Goal: Task Accomplishment & Management: Use online tool/utility

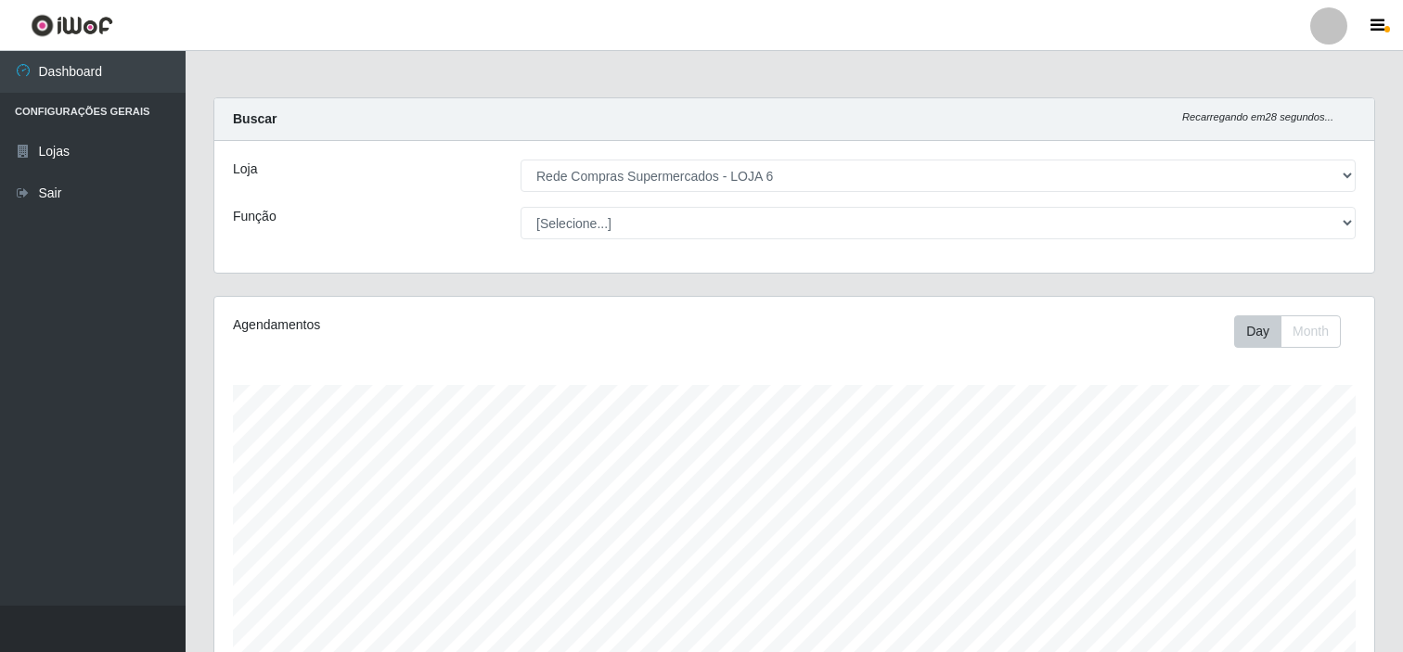
select select "398"
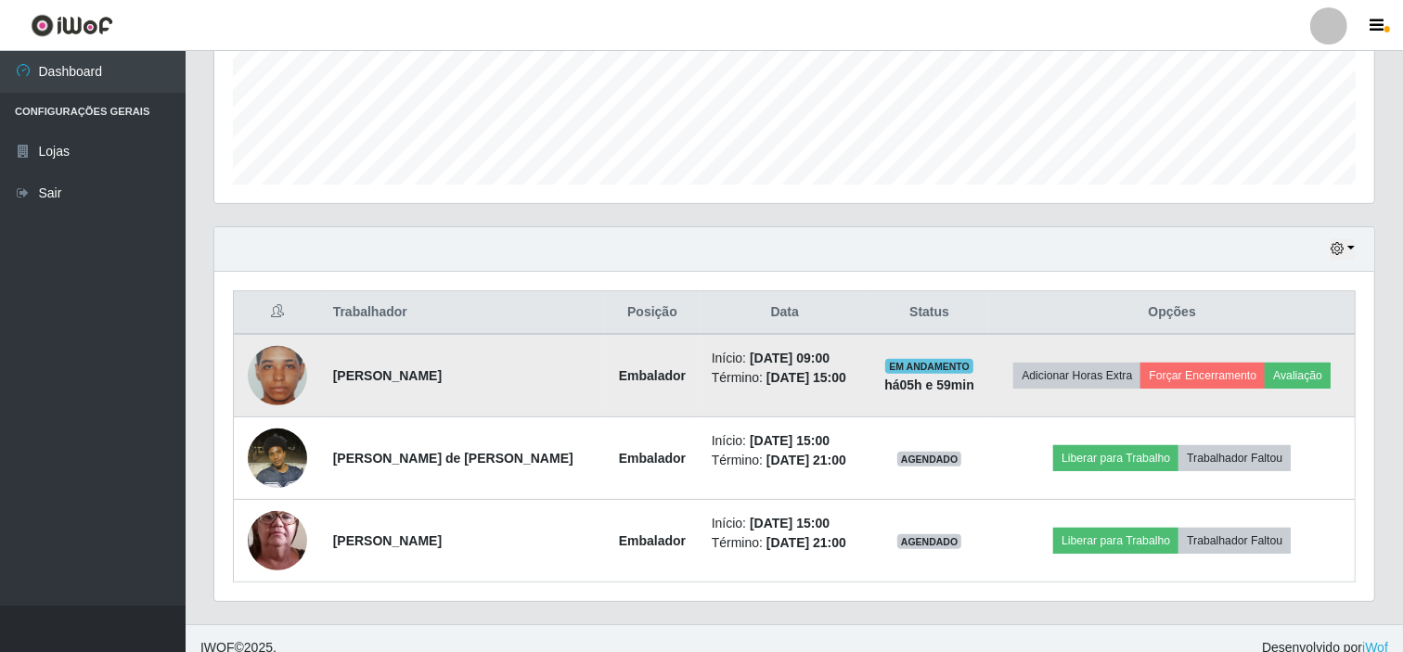
scroll to position [497, 0]
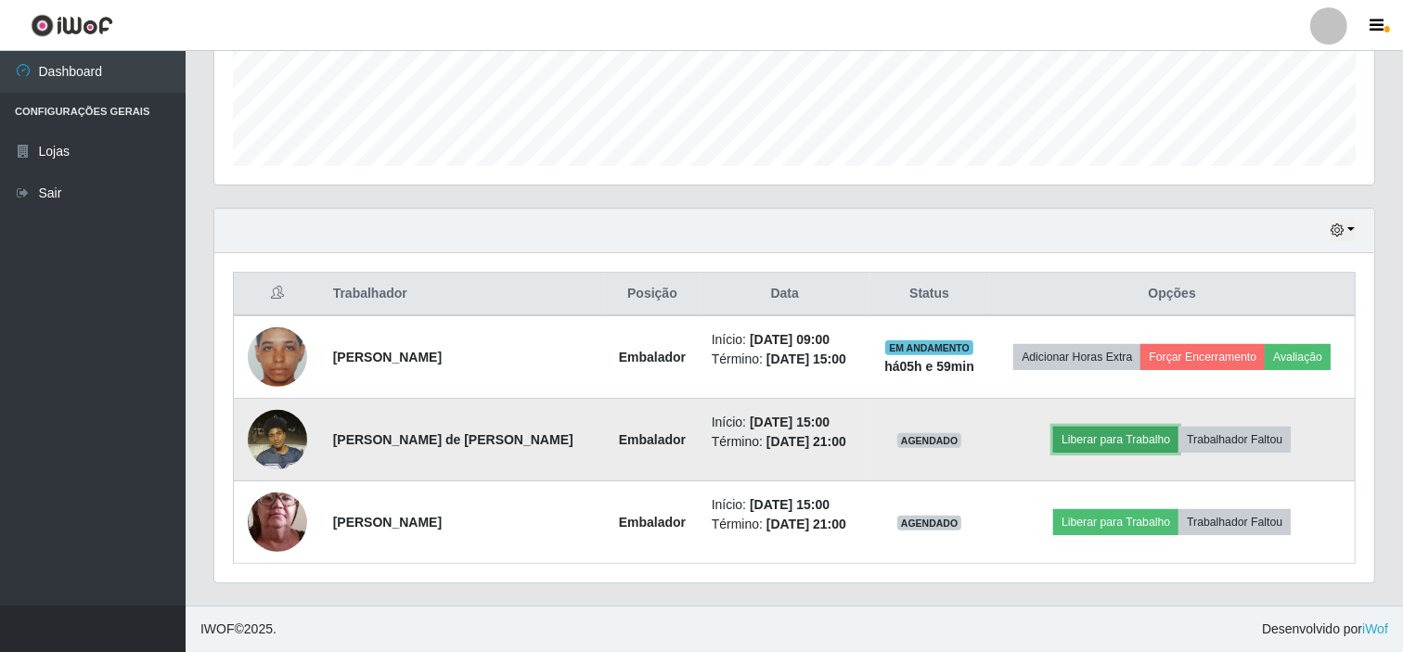
click at [1109, 446] on button "Liberar para Trabalho" at bounding box center [1115, 440] width 125 height 26
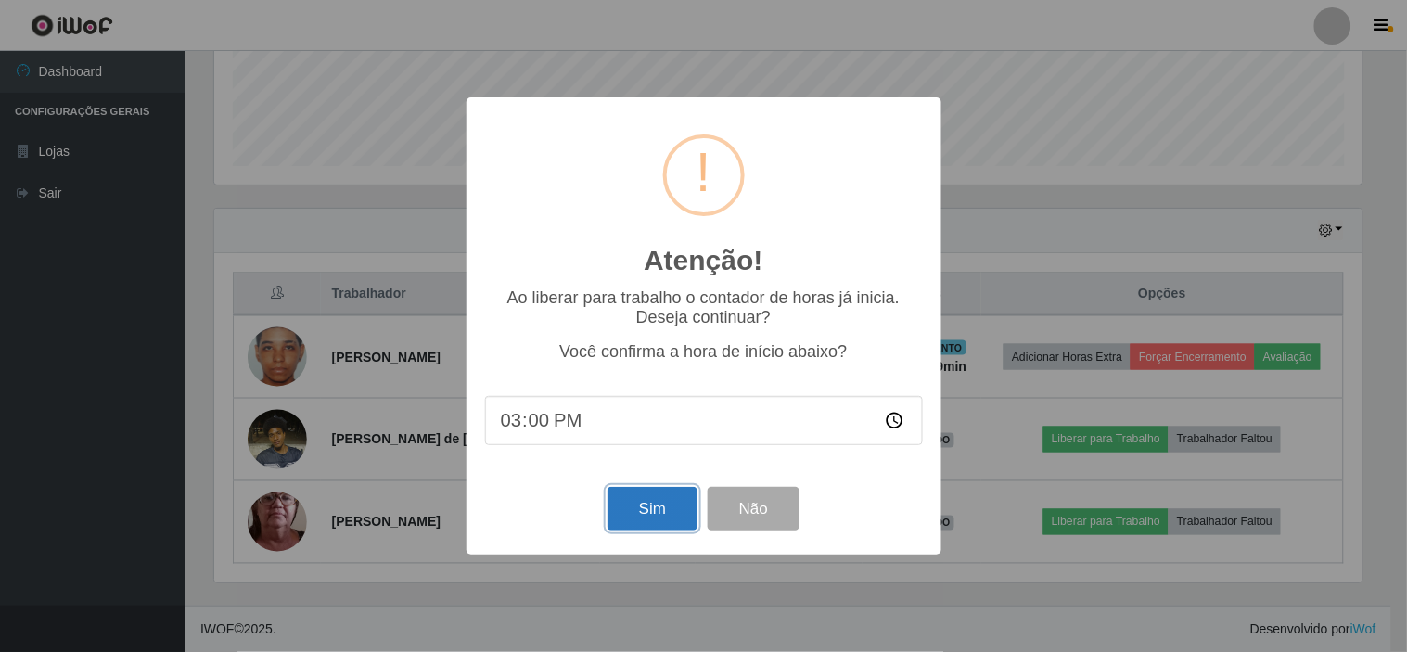
click at [654, 517] on button "Sim" at bounding box center [653, 509] width 90 height 44
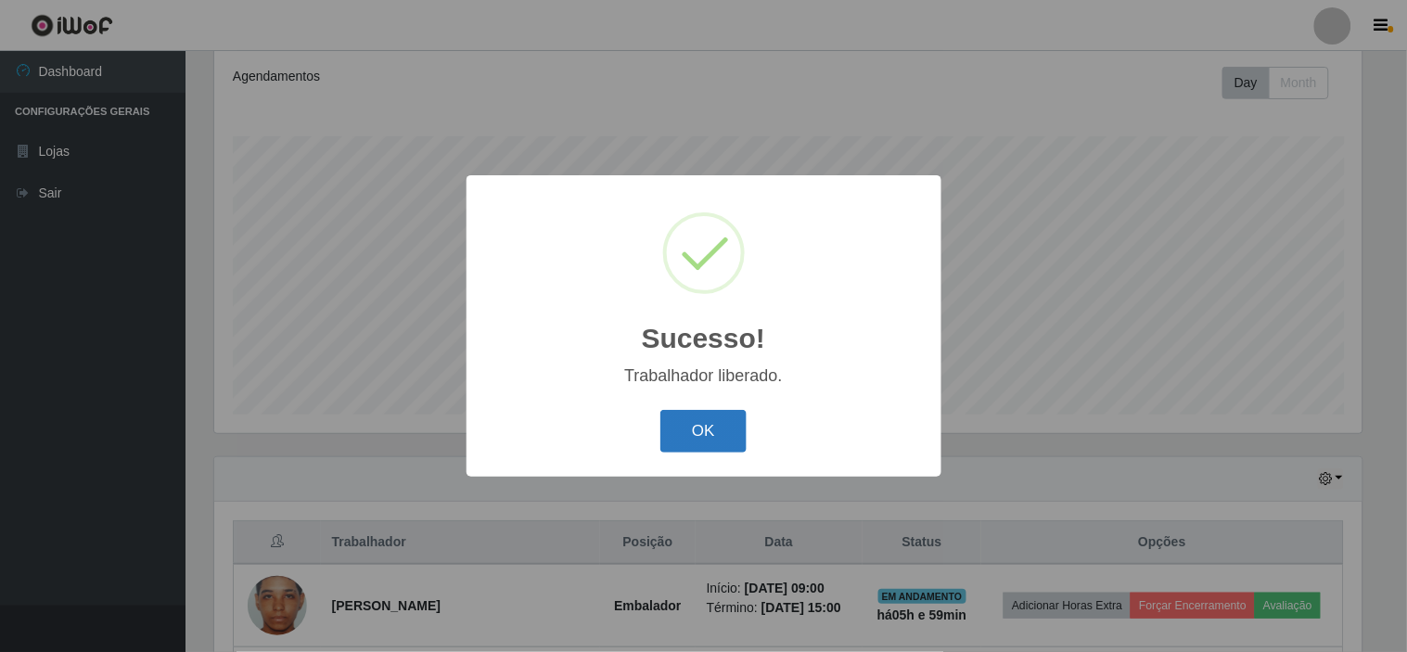
click at [700, 424] on button "OK" at bounding box center [704, 432] width 86 height 44
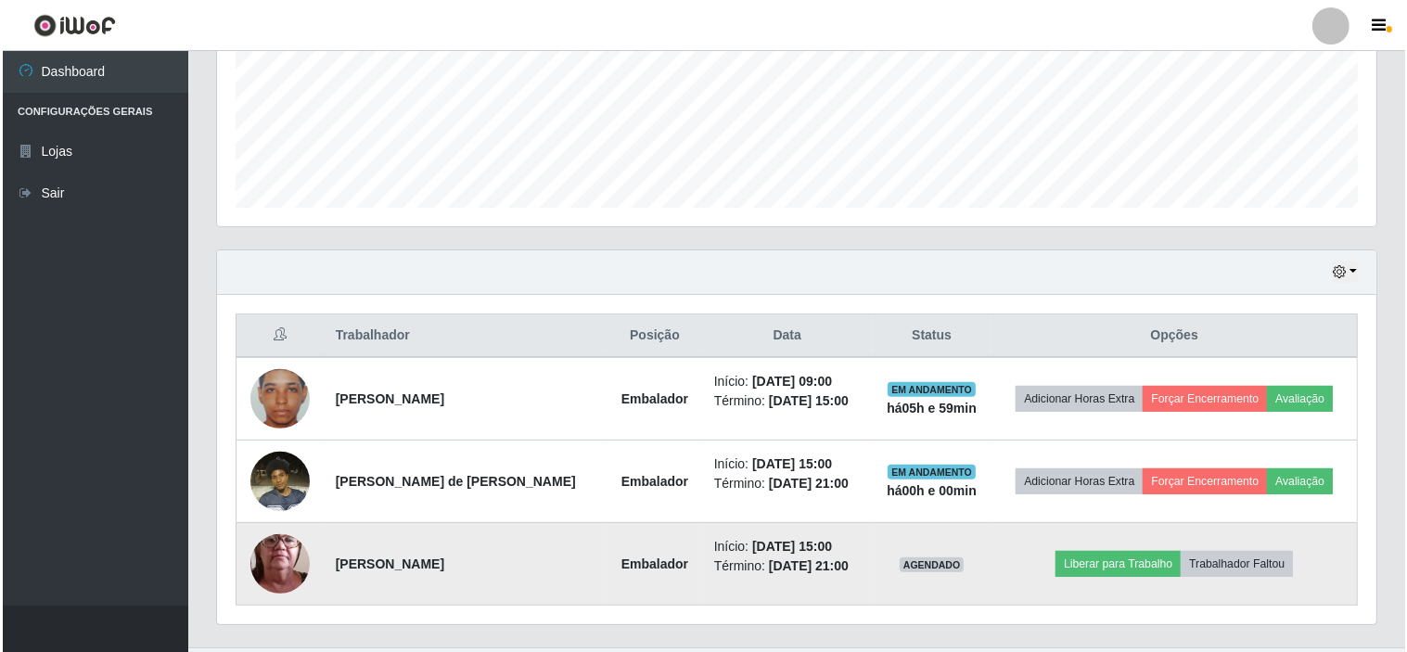
scroll to position [497, 0]
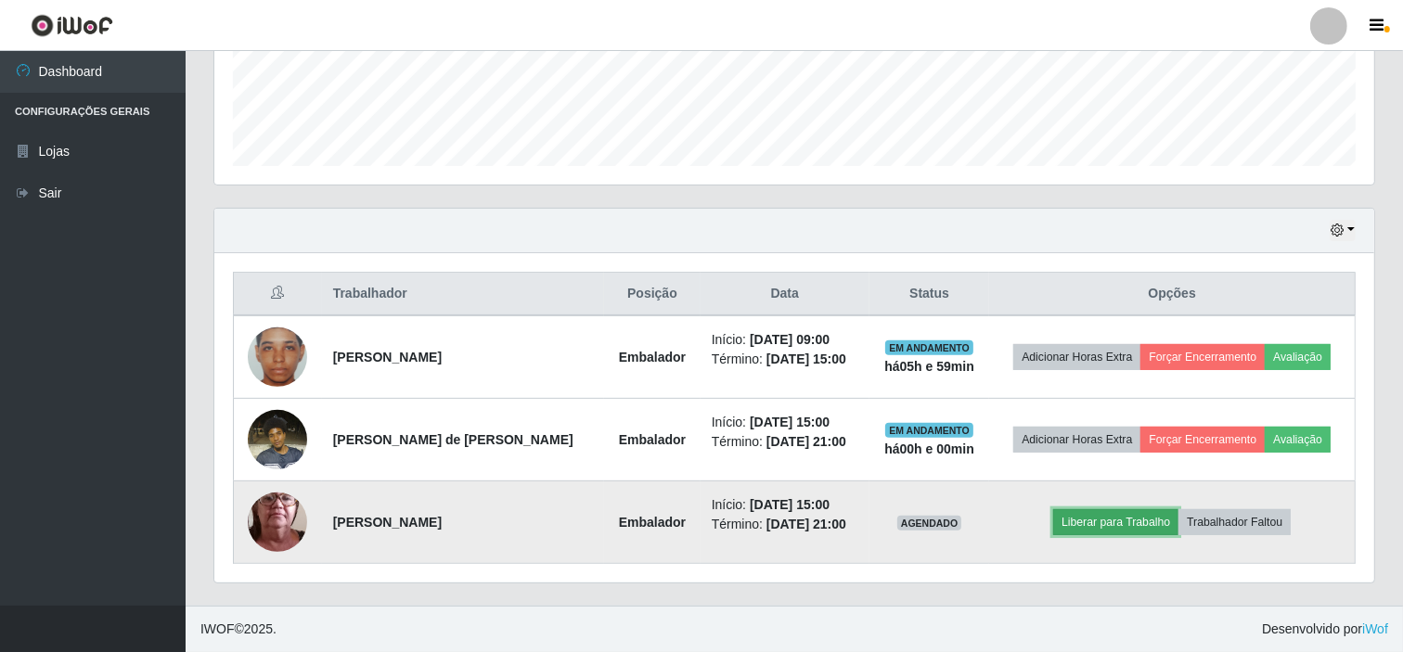
click at [1090, 516] on button "Liberar para Trabalho" at bounding box center [1115, 522] width 125 height 26
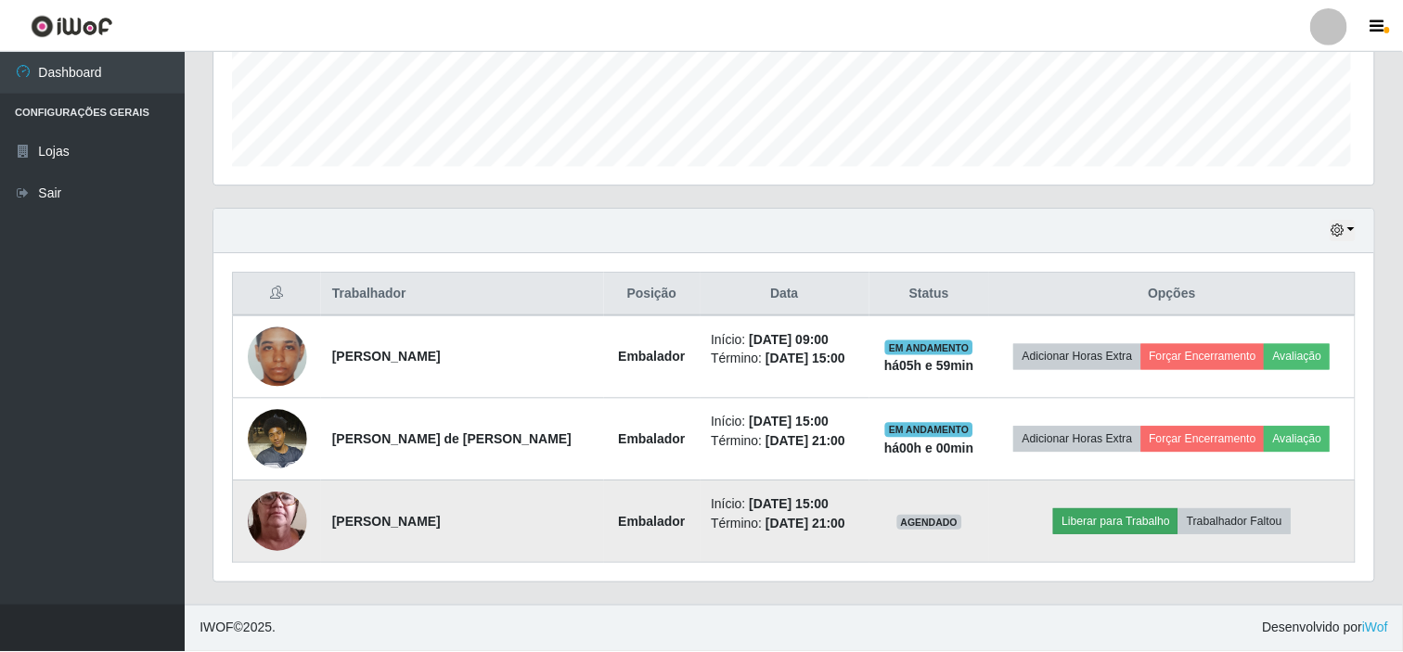
scroll to position [384, 1148]
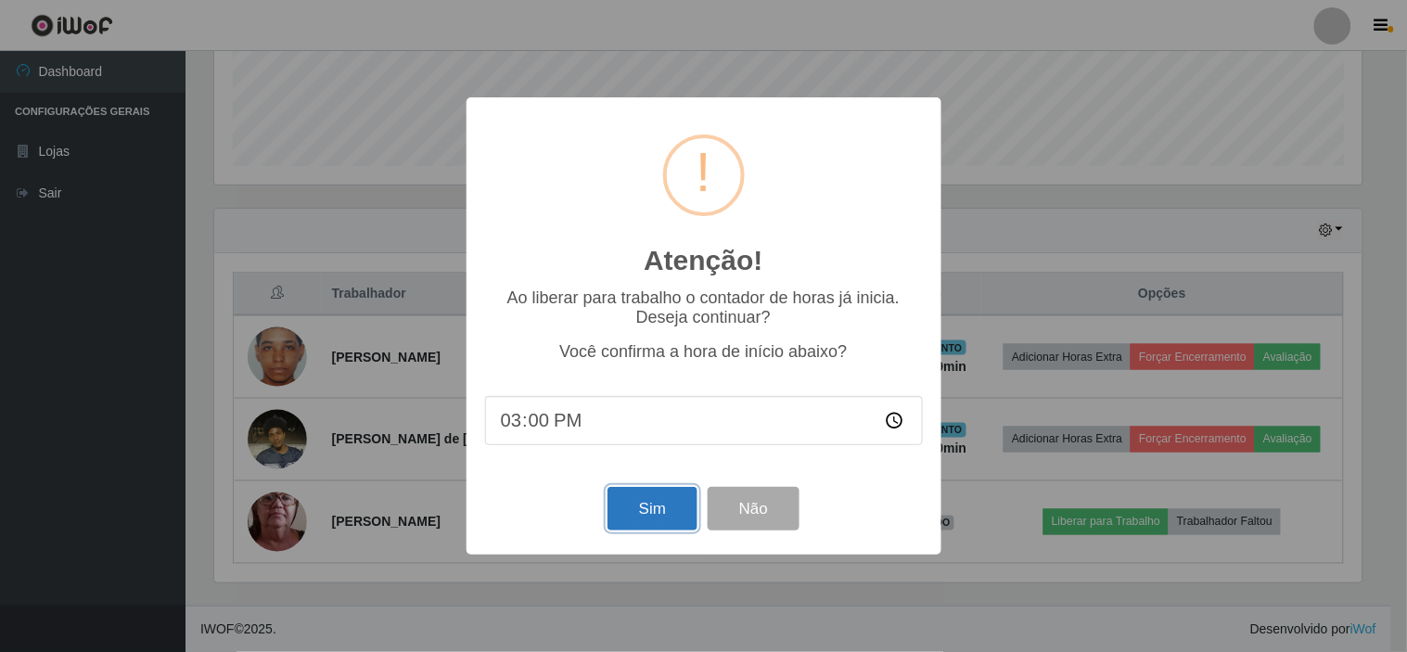
click at [665, 499] on button "Sim" at bounding box center [653, 509] width 90 height 44
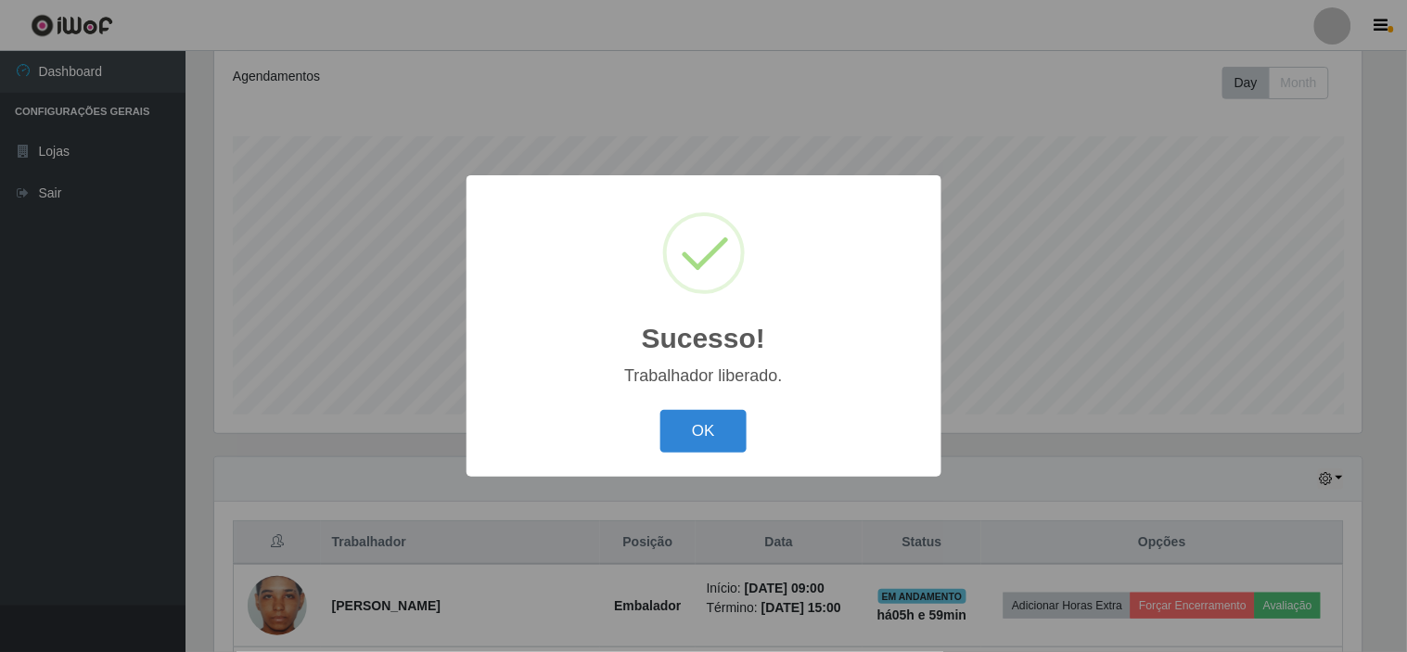
click at [720, 449] on button "OK" at bounding box center [704, 432] width 86 height 44
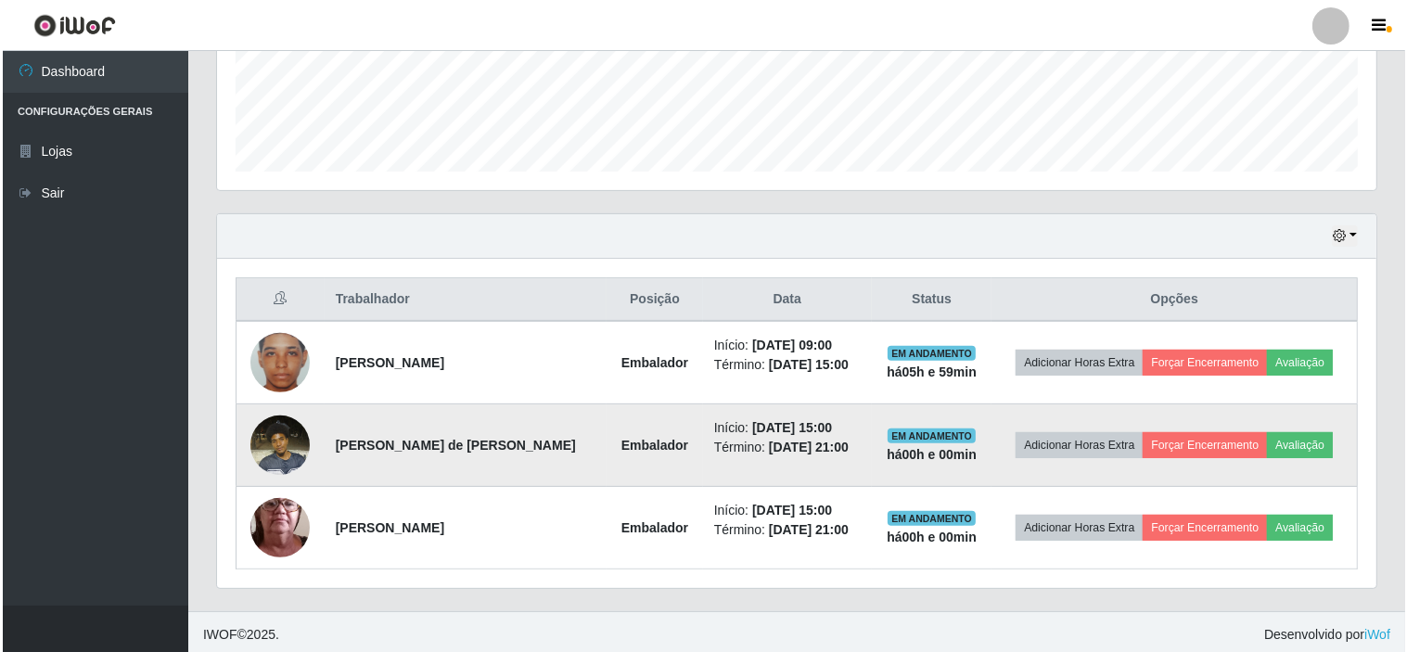
scroll to position [497, 0]
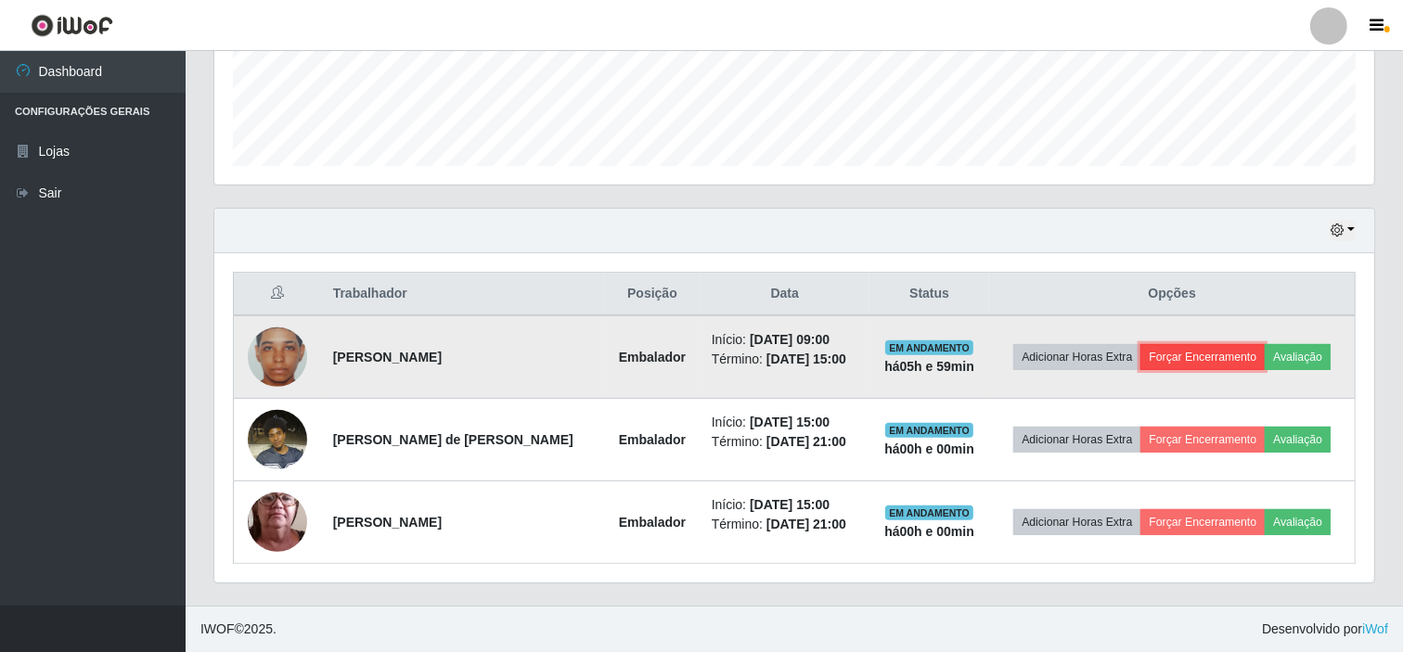
click at [1185, 366] on button "Forçar Encerramento" at bounding box center [1202, 357] width 124 height 26
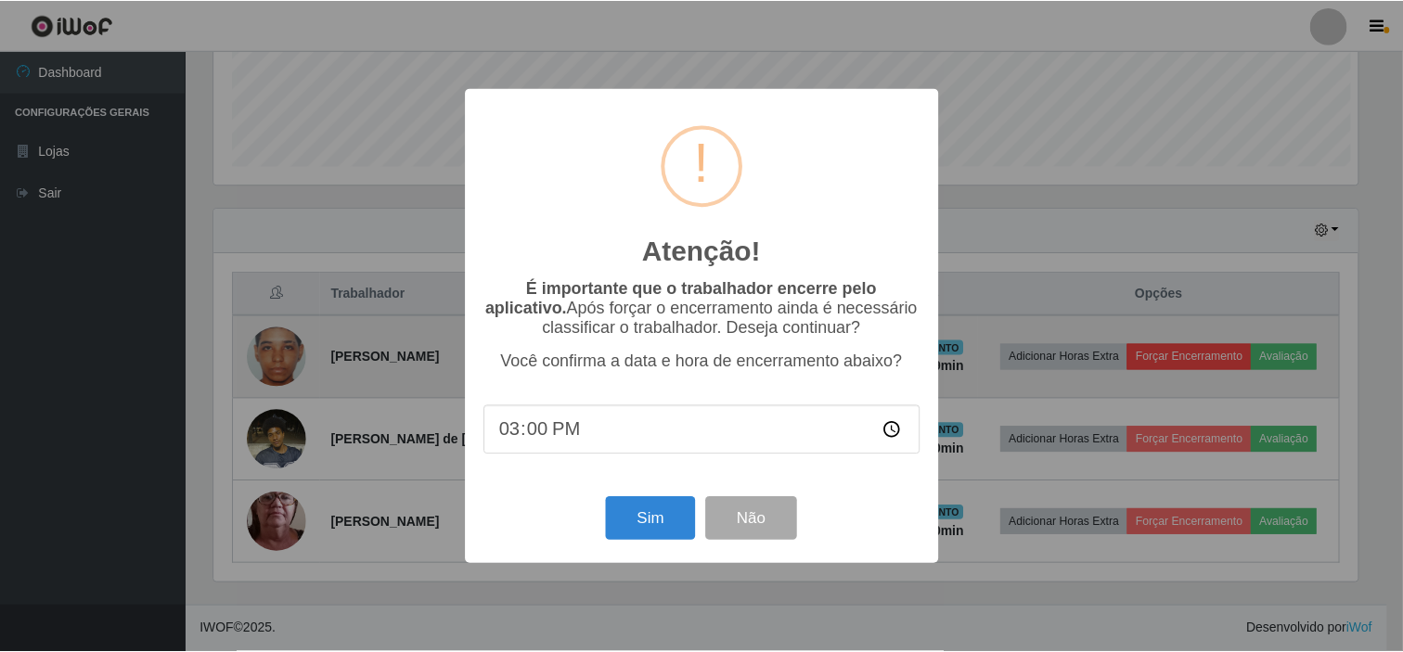
scroll to position [384, 1148]
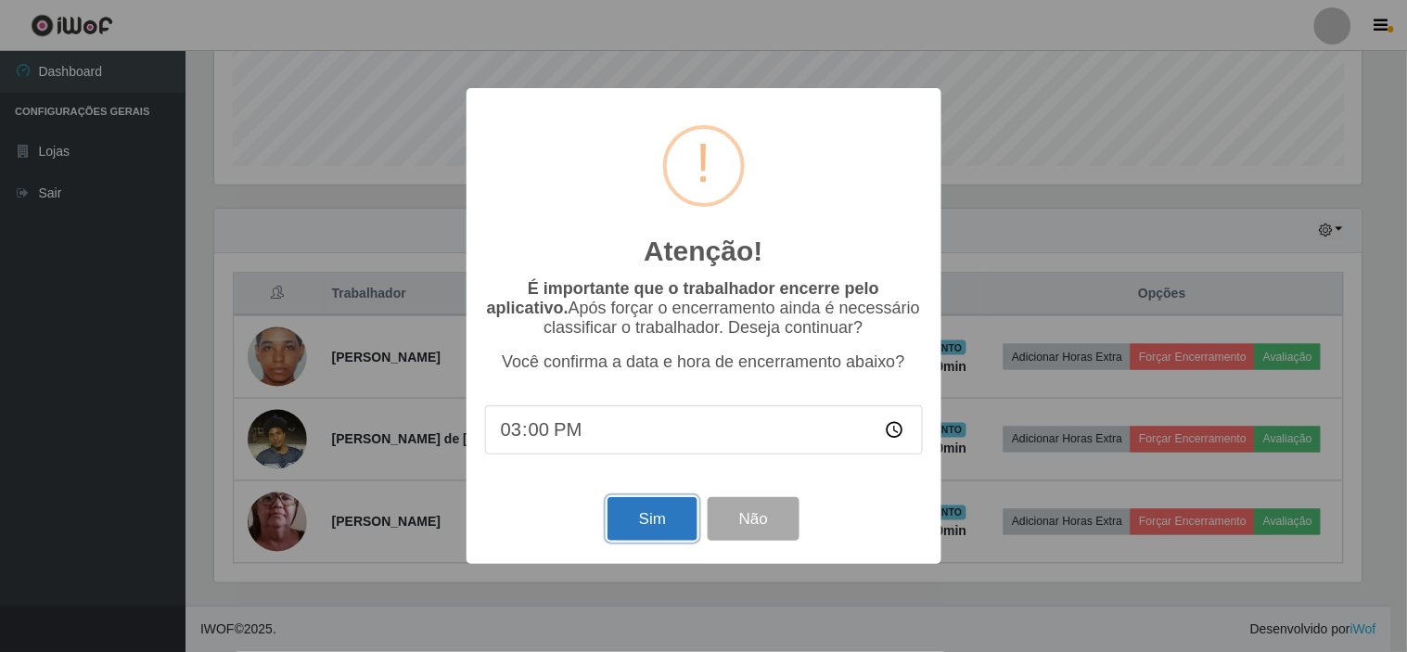
click at [661, 518] on button "Sim" at bounding box center [653, 519] width 90 height 44
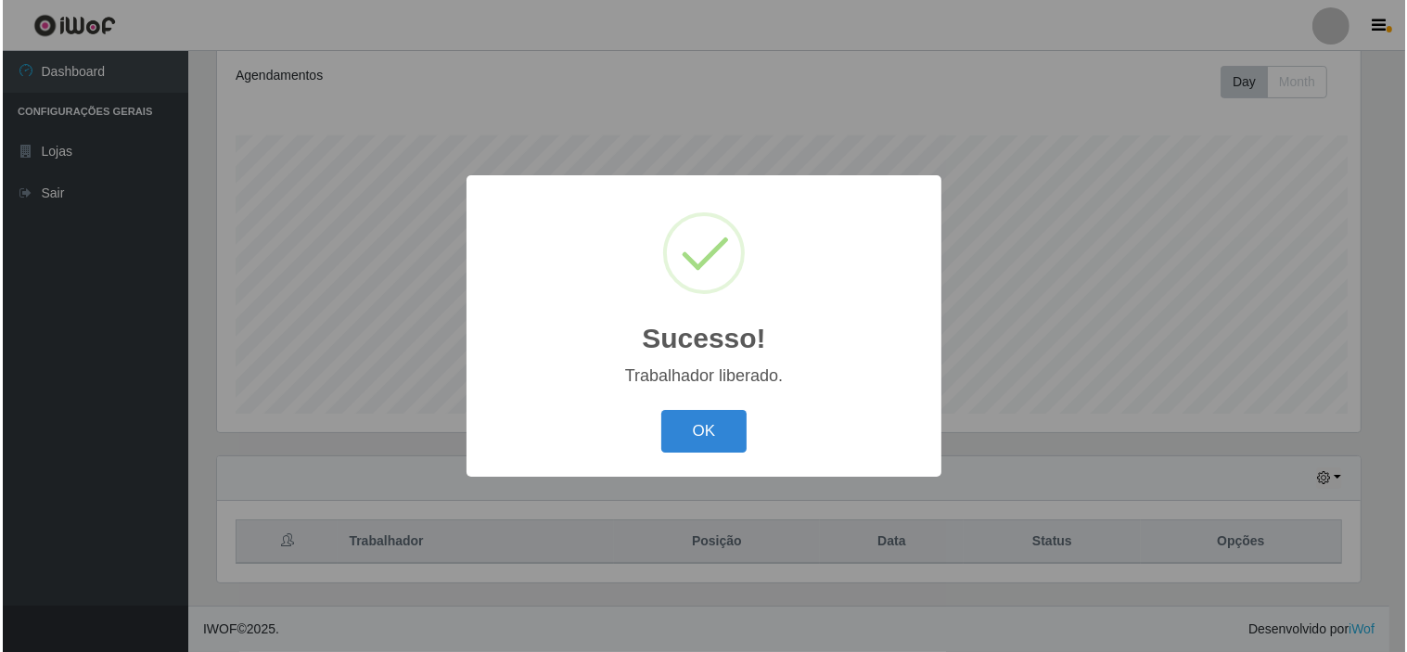
scroll to position [0, 0]
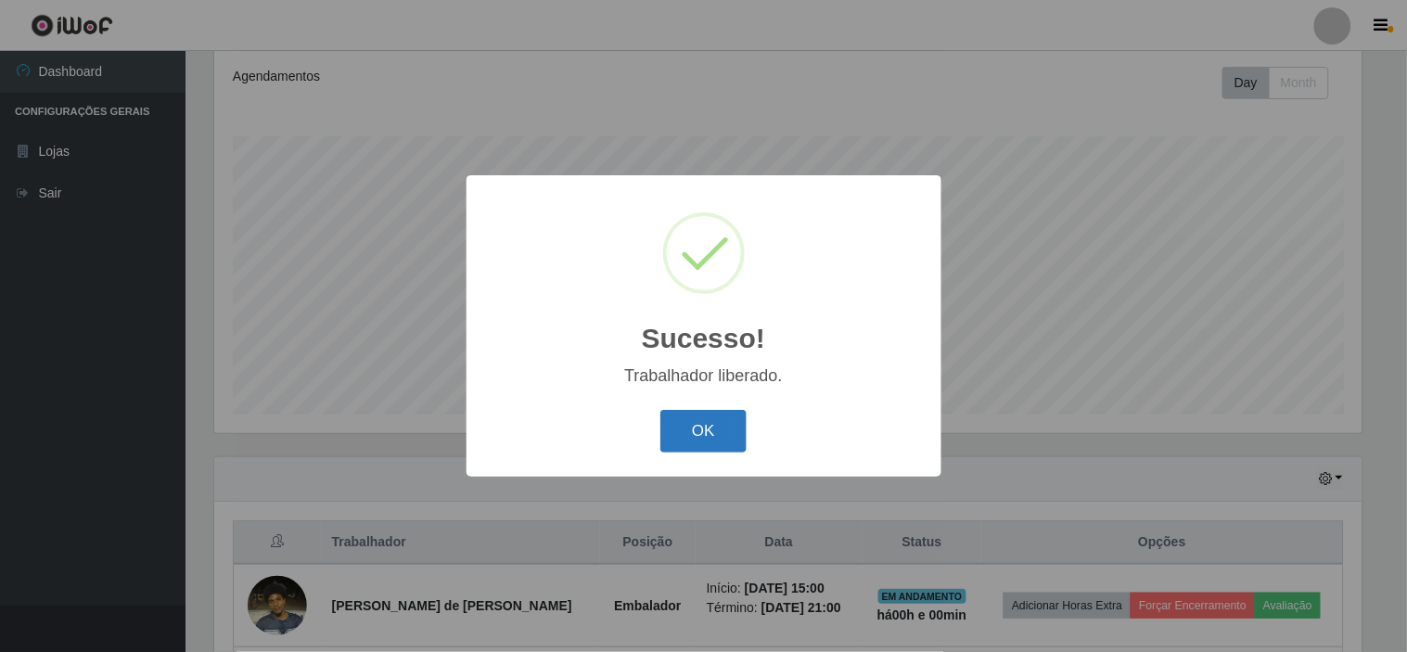
click at [717, 412] on button "OK" at bounding box center [704, 432] width 86 height 44
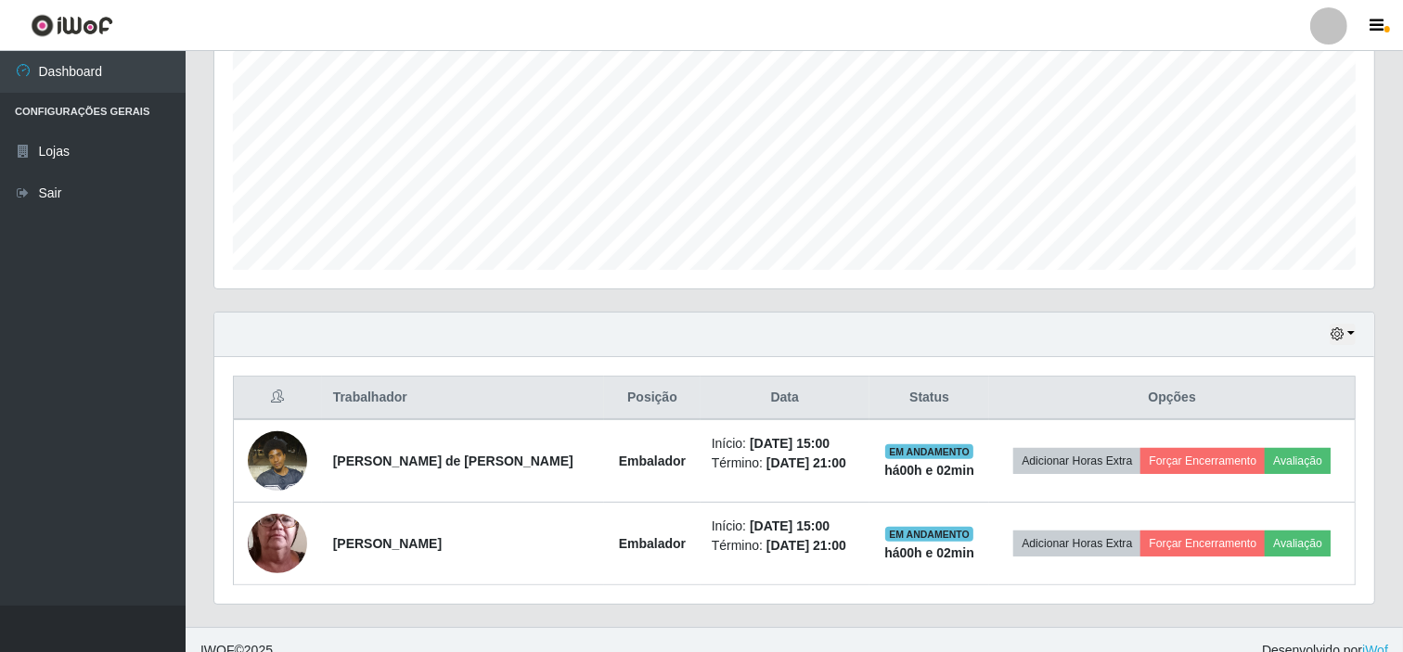
scroll to position [415, 0]
